Goal: Transaction & Acquisition: Purchase product/service

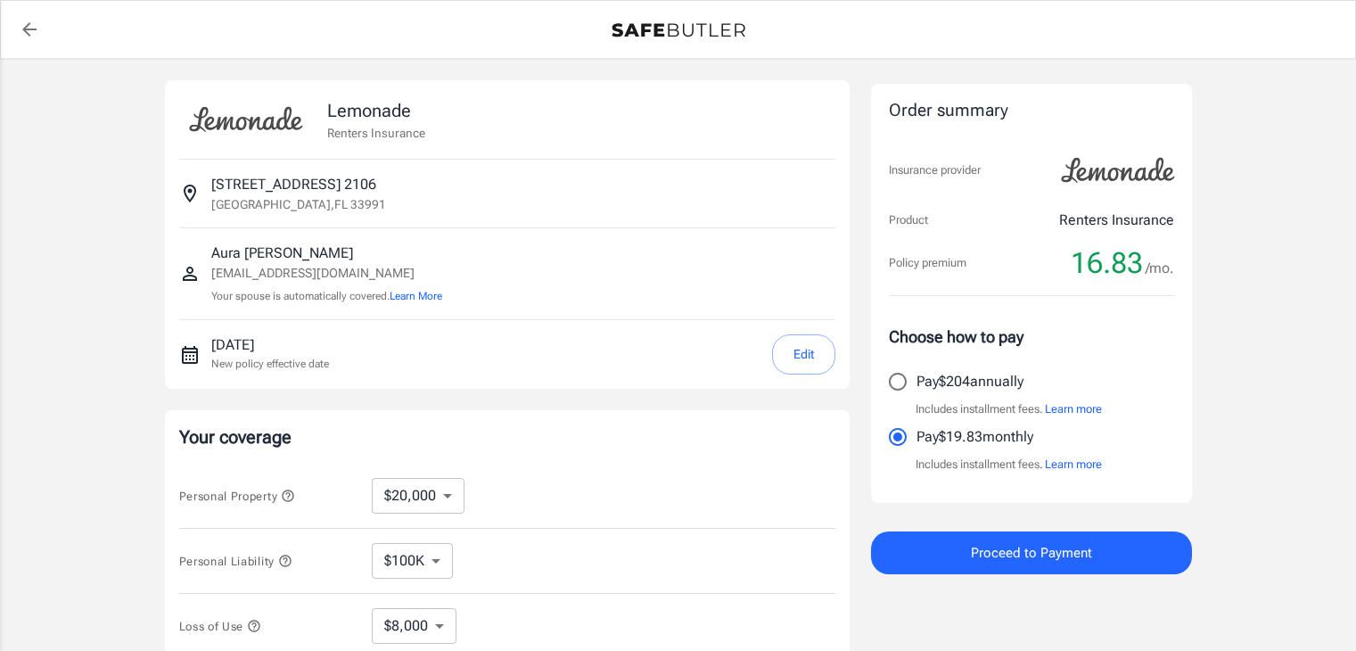
select select "20000"
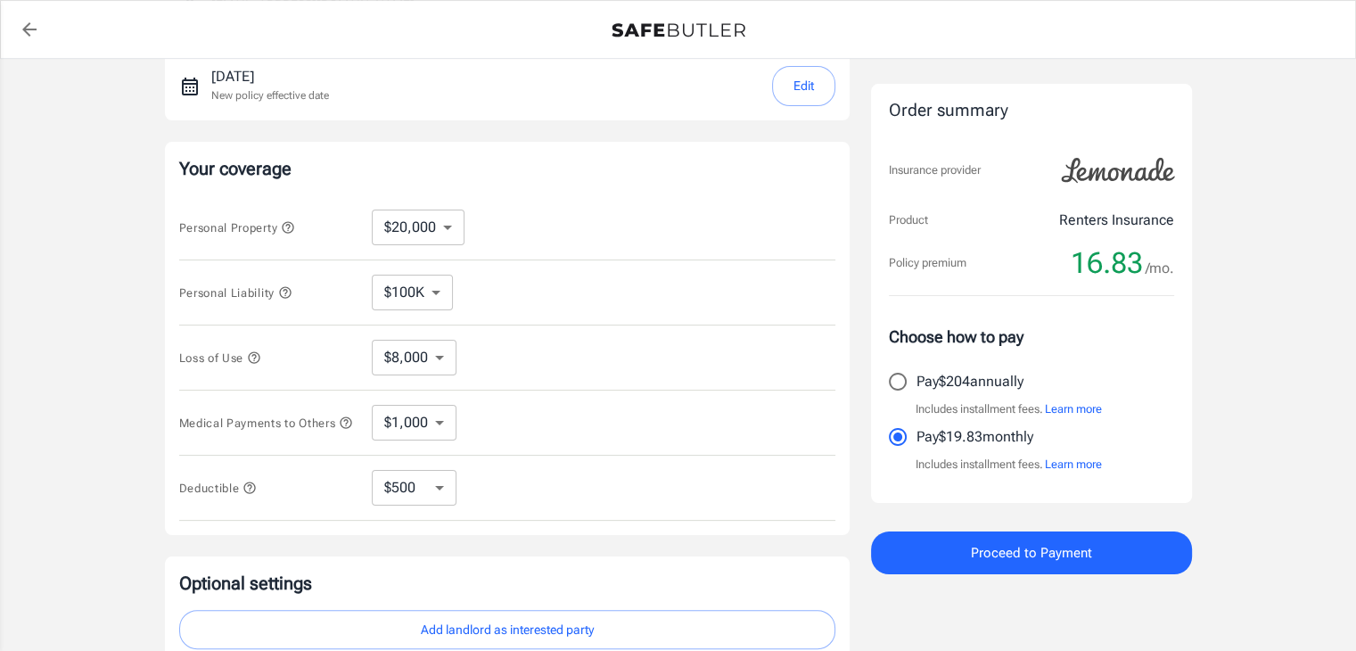
scroll to position [285, 0]
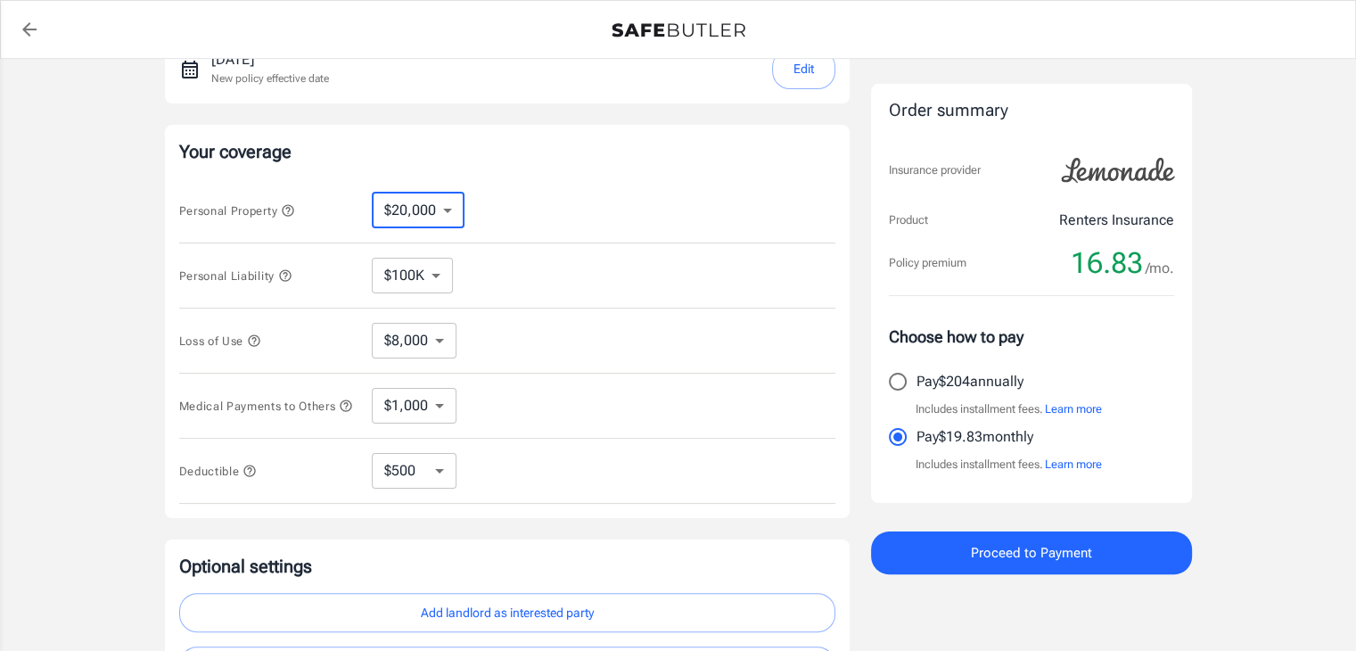
click at [446, 209] on select "$10,000 $20,000 $30,000 $40,000 $50,000 $100K" at bounding box center [418, 211] width 93 height 36
click at [60, 279] on div "Lemonade Renters Insurance [STREET_ADDRESS] [PERSON_NAME] [EMAIL_ADDRESS][DOMAI…" at bounding box center [678, 248] width 1356 height 948
click at [456, 339] on div "$8,000 ​" at bounding box center [428, 341] width 113 height 36
click at [449, 336] on select "$8,000" at bounding box center [414, 341] width 85 height 36
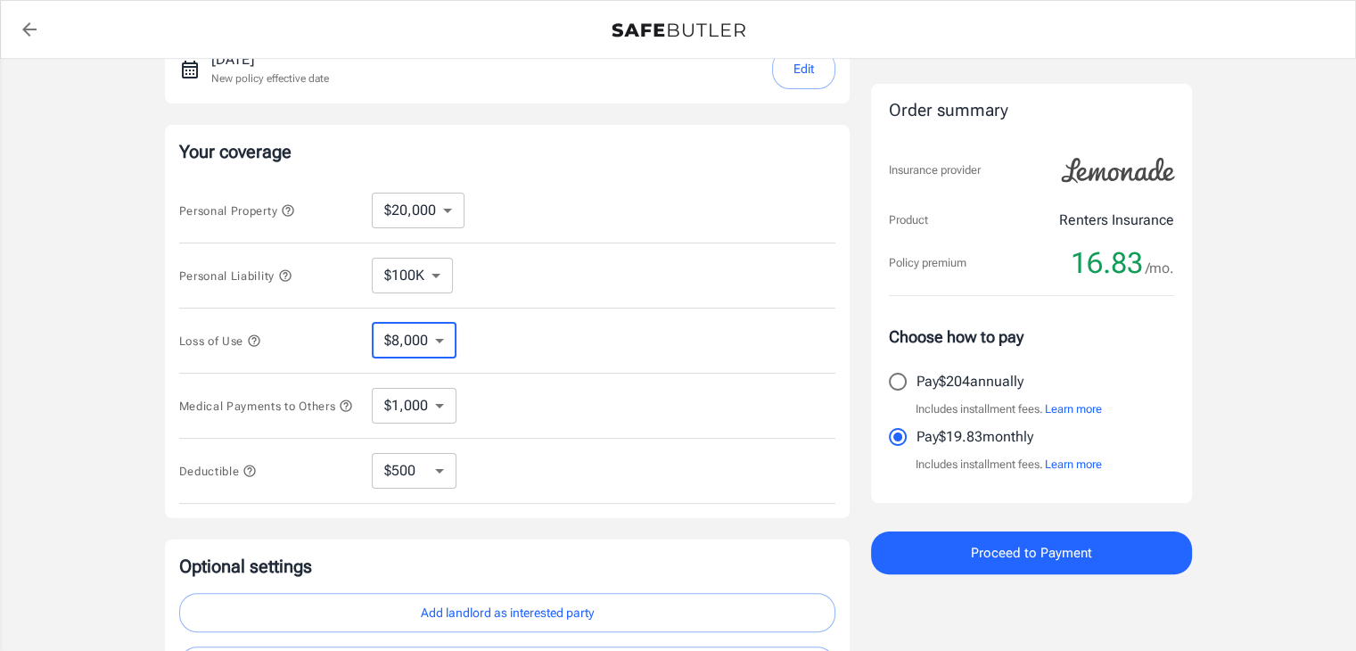
click at [259, 339] on icon "button" at bounding box center [254, 340] width 14 height 14
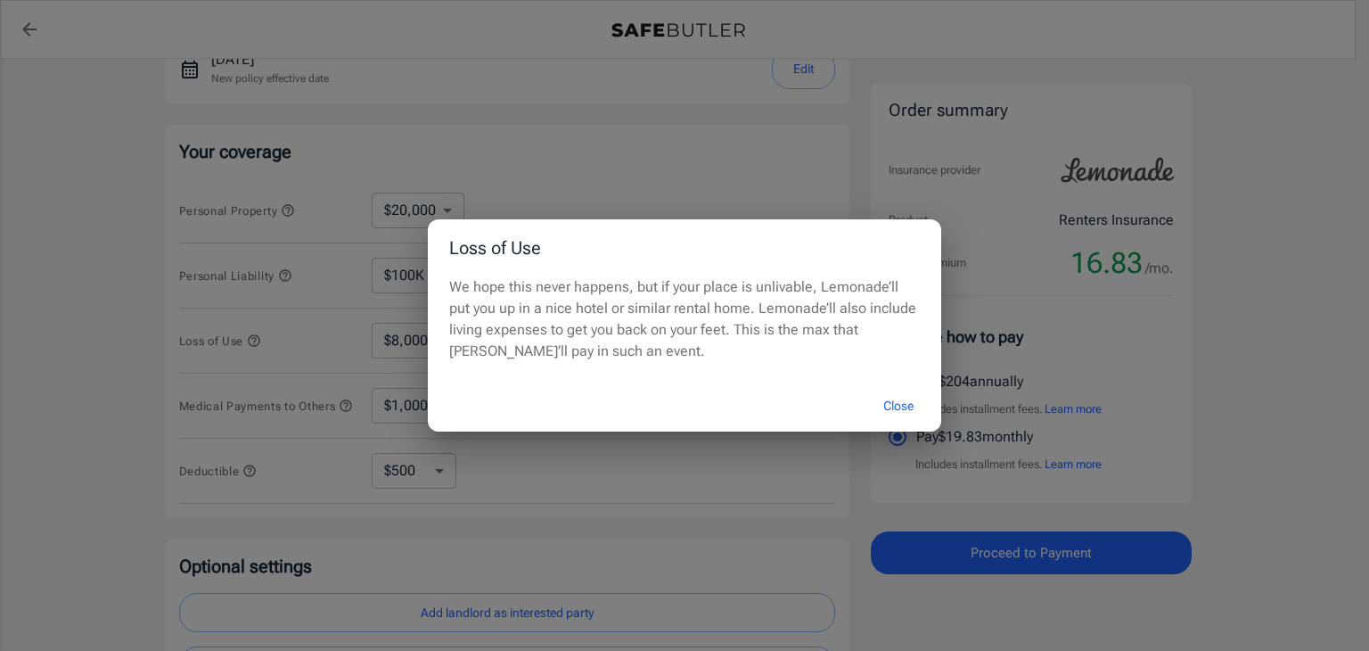
click at [64, 379] on div "Loss of Use We hope this never happens, but if your place is unlivable, Lemonad…" at bounding box center [684, 325] width 1369 height 651
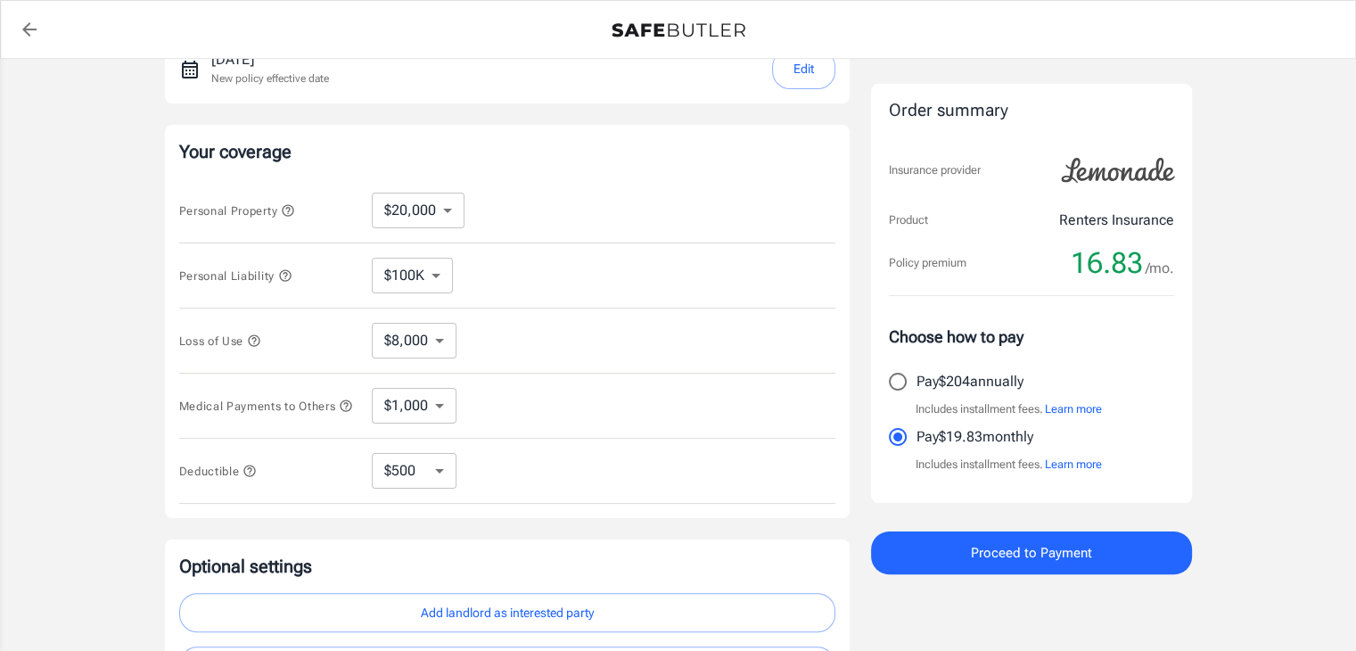
click at [449, 405] on select "$1,000 $2,000 $3,000 $4,000 $5,000" at bounding box center [414, 406] width 85 height 36
click at [439, 472] on select "$250 $500 $1,000" at bounding box center [414, 471] width 85 height 36
select select "1000"
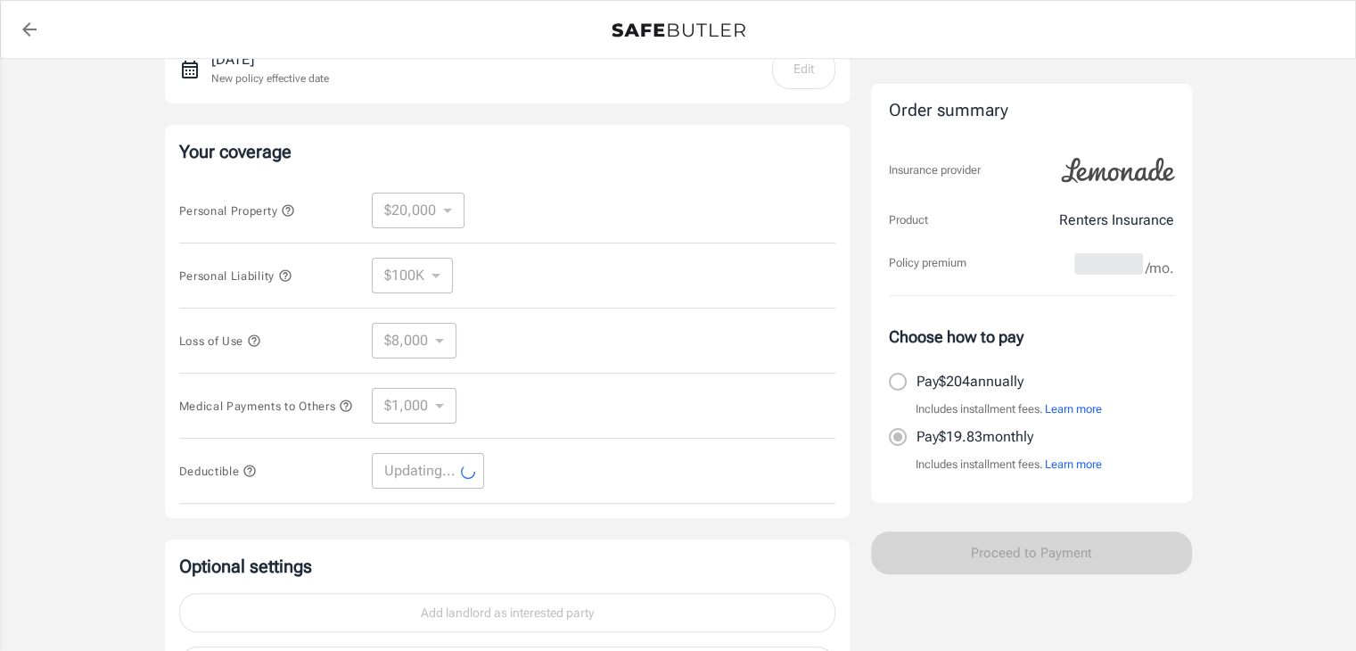
select select "1000"
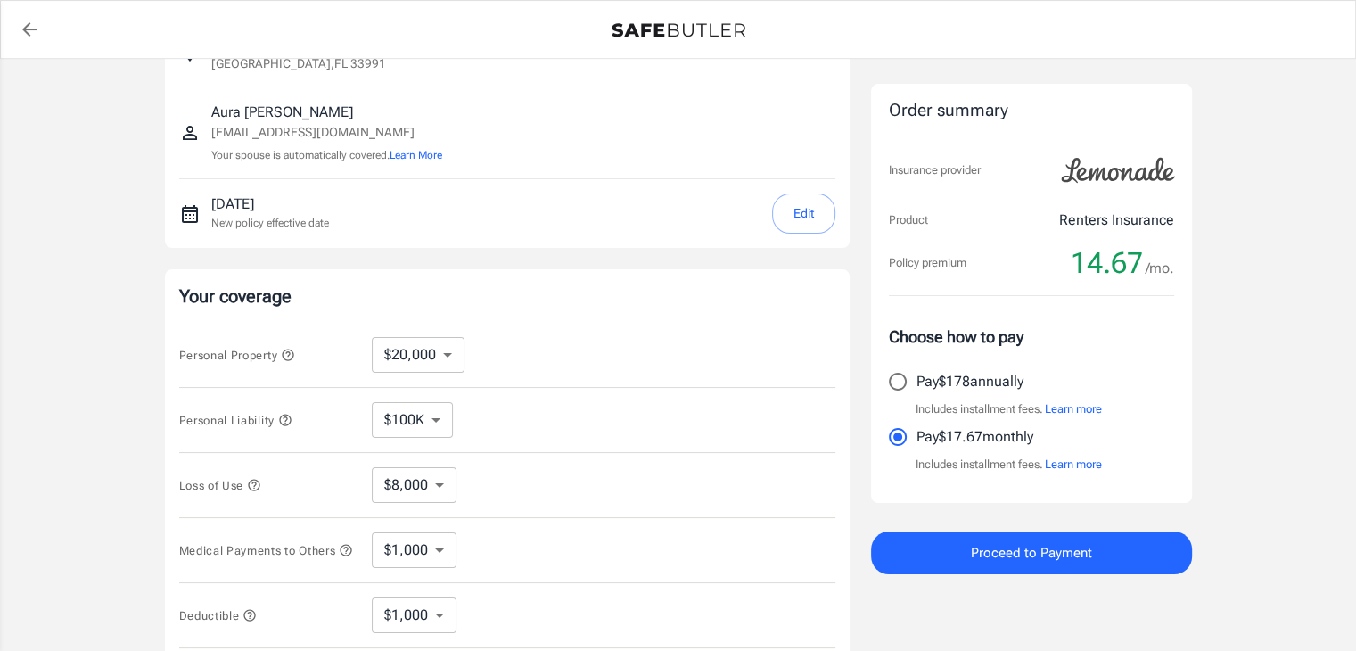
scroll to position [0, 0]
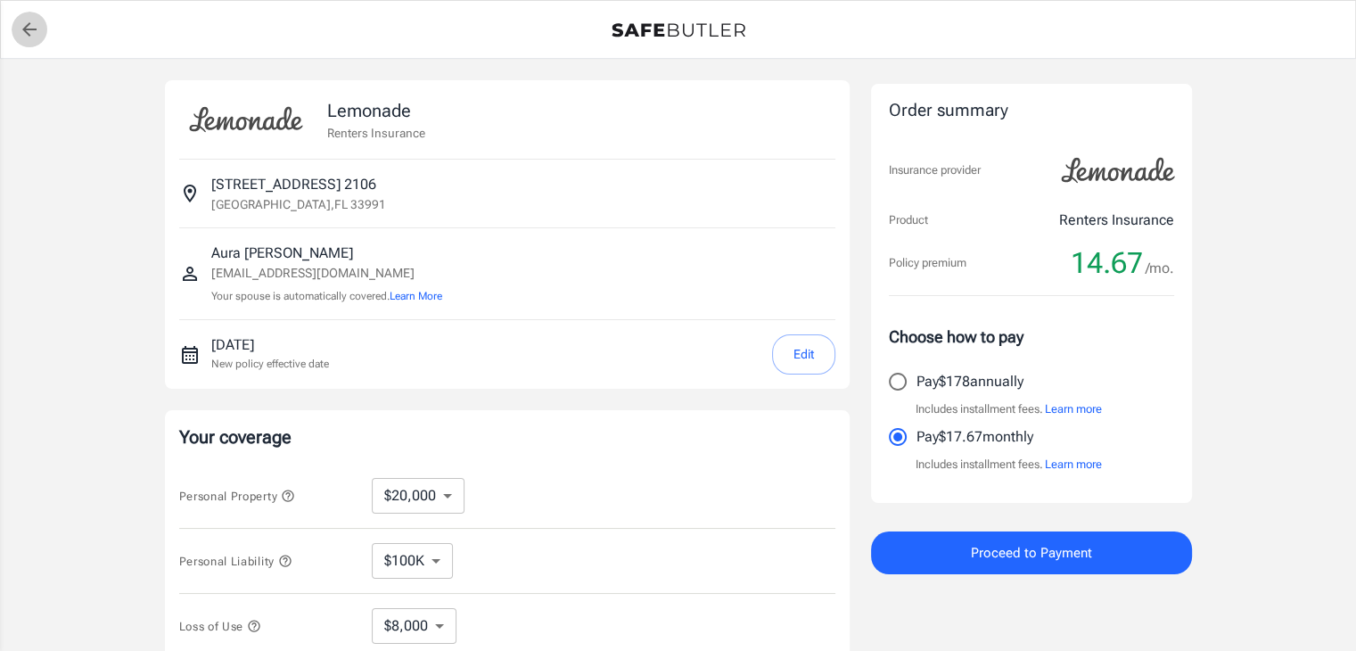
click at [25, 27] on icon "back to quotes" at bounding box center [29, 29] width 14 height 14
